Goal: Task Accomplishment & Management: Complete application form

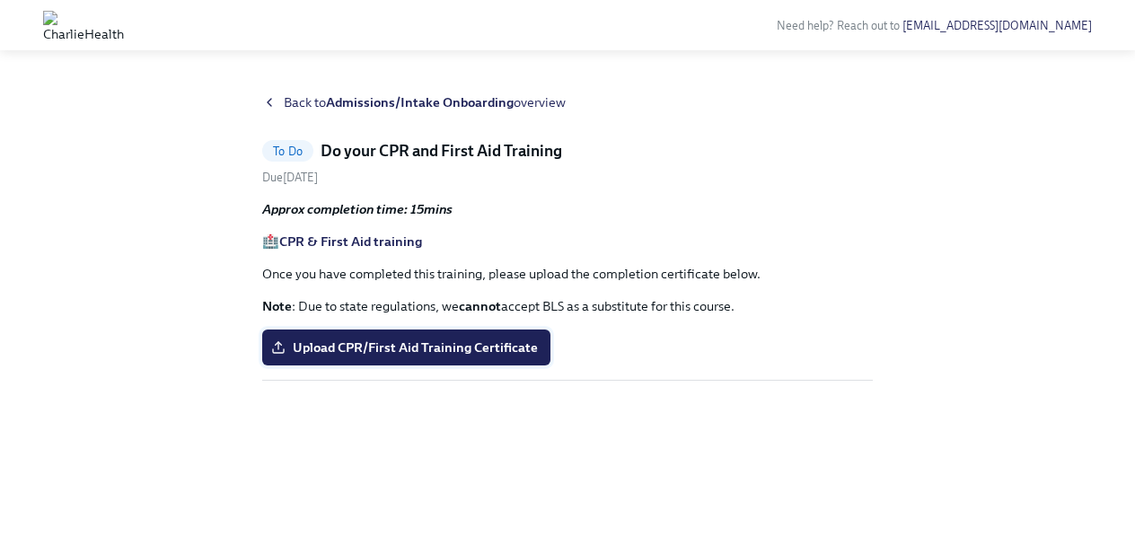
click at [426, 361] on label "Upload CPR/First Aid Training Certificate" at bounding box center [406, 347] width 288 height 36
click at [0, 0] on input "Upload CPR/First Aid Training Certificate" at bounding box center [0, 0] width 0 height 0
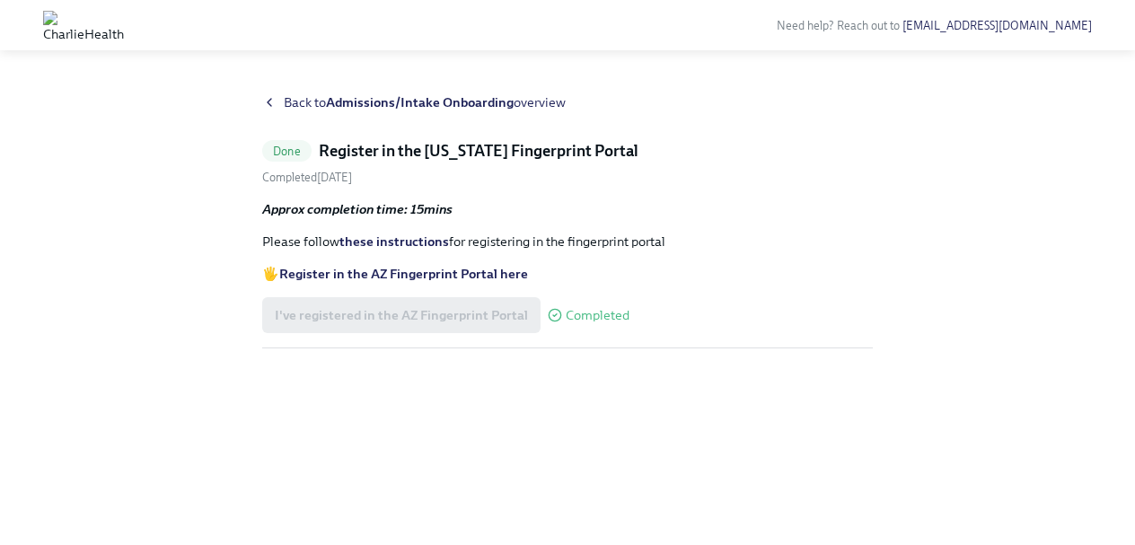
click at [294, 102] on span "Back to Admissions/Intake Onboarding overview" at bounding box center [425, 102] width 282 height 18
